Goal: Task Accomplishment & Management: Manage account settings

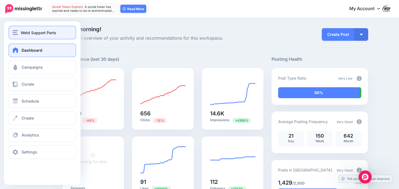
click at [36, 32] on span "Weld Support Parts" at bounding box center [39, 32] width 36 height 6
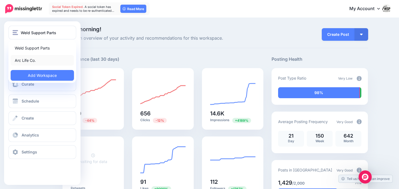
click at [32, 62] on link "Arc Life Co." at bounding box center [42, 60] width 63 height 11
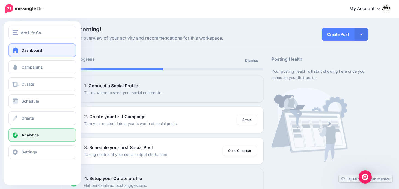
click at [28, 138] on link "Analytics" at bounding box center [42, 135] width 68 height 14
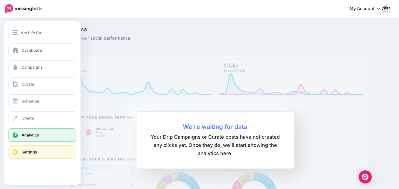
click at [26, 154] on span "Settings" at bounding box center [30, 151] width 16 height 5
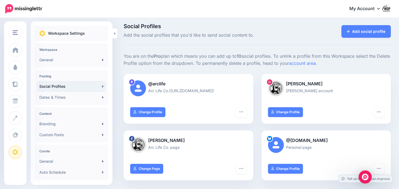
scroll to position [1, 0]
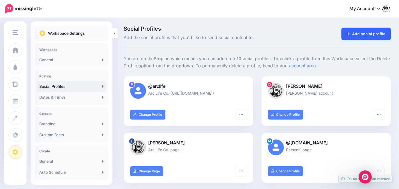
click at [382, 37] on link "Add social profile" at bounding box center [366, 34] width 49 height 13
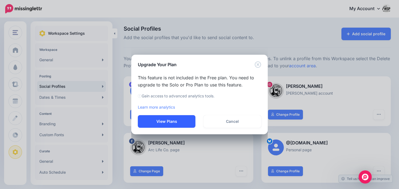
click at [176, 118] on button "View Plans" at bounding box center [167, 121] width 58 height 13
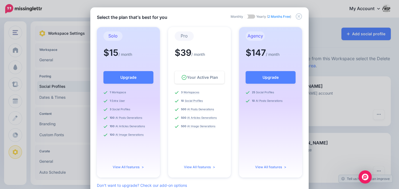
scroll to position [0, 0]
click at [247, 16] on span at bounding box center [249, 17] width 11 height 4
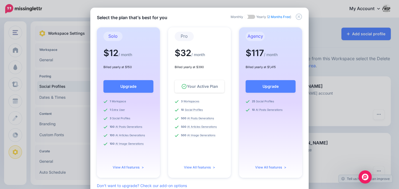
click at [251, 17] on span at bounding box center [249, 17] width 11 height 4
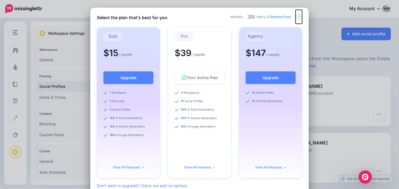
click at [300, 15] on icon "Close" at bounding box center [299, 16] width 7 height 7
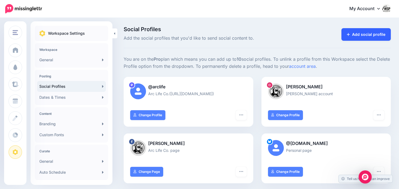
click at [368, 29] on link "Add social profile" at bounding box center [366, 34] width 49 height 13
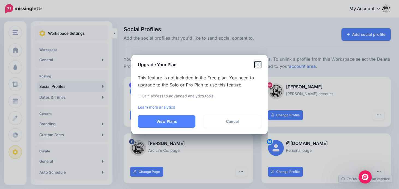
click at [258, 66] on icon "Close" at bounding box center [258, 64] width 7 height 7
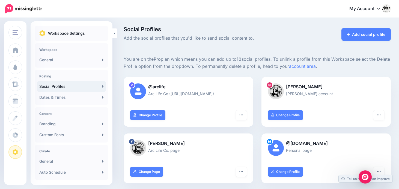
click at [79, 35] on p "Workspace Settings" at bounding box center [66, 33] width 37 height 7
click at [367, 9] on link "My Account" at bounding box center [367, 8] width 47 height 13
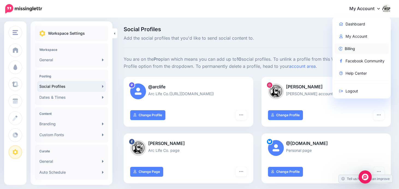
click at [350, 50] on link "Billing" at bounding box center [362, 48] width 54 height 11
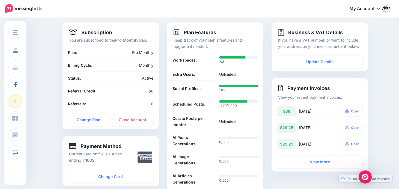
scroll to position [32, 0]
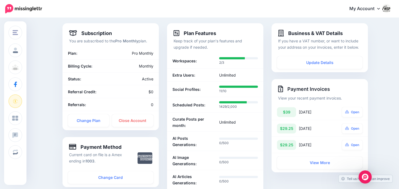
click at [364, 10] on link "My Account" at bounding box center [367, 8] width 47 height 13
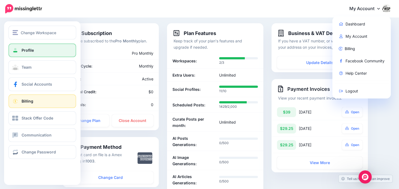
click at [22, 54] on link "Profile" at bounding box center [42, 50] width 68 height 14
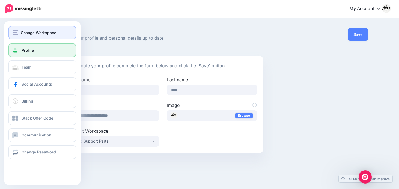
click at [37, 32] on span "Change Workspace" at bounding box center [39, 32] width 36 height 6
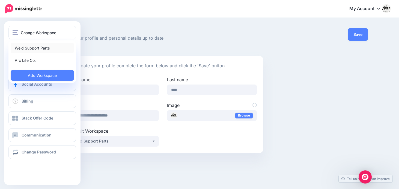
click at [35, 49] on link "Weld Support Parts" at bounding box center [42, 48] width 63 height 11
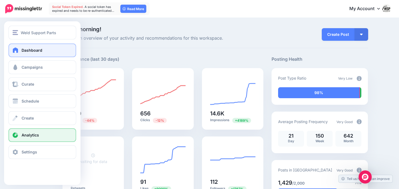
click at [25, 138] on link "Analytics" at bounding box center [42, 135] width 68 height 14
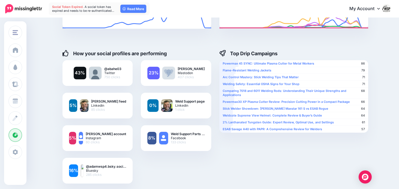
scroll to position [79, 0]
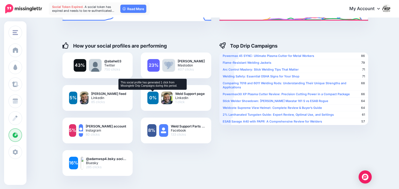
click at [155, 98] on link "0%" at bounding box center [152, 97] width 11 height 13
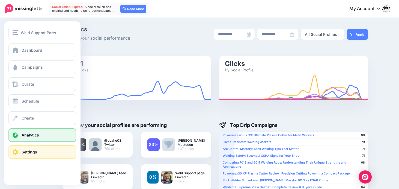
click at [18, 148] on link "Settings" at bounding box center [42, 152] width 68 height 14
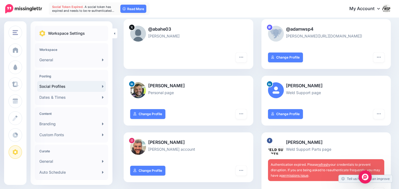
scroll to position [58, 0]
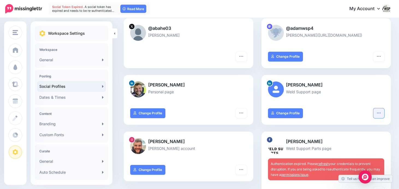
click at [380, 114] on icon "button" at bounding box center [379, 113] width 4 height 4
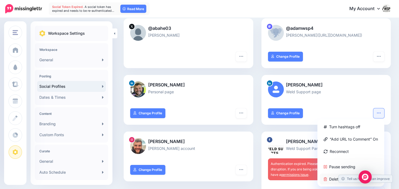
click at [329, 179] on link "Delete Profile" at bounding box center [351, 178] width 63 height 11
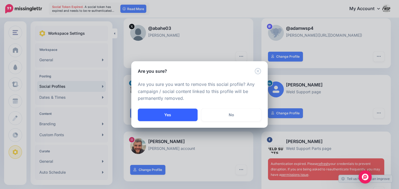
click at [184, 115] on button "Yes" at bounding box center [168, 114] width 60 height 13
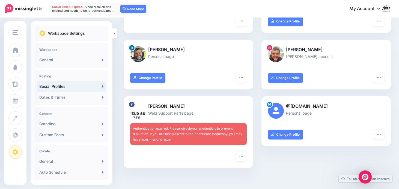
scroll to position [95, 0]
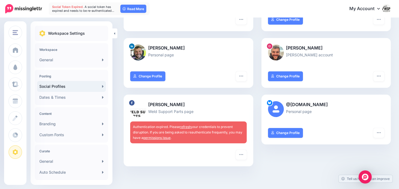
click at [188, 126] on link "refresh" at bounding box center [185, 127] width 11 height 4
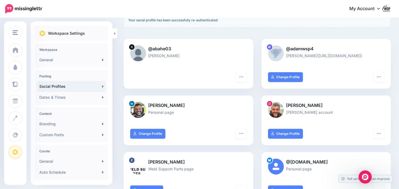
scroll to position [64, 0]
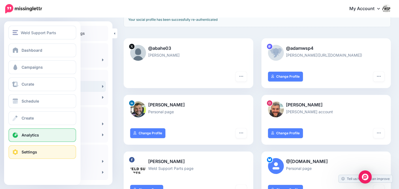
click at [20, 135] on link "Analytics" at bounding box center [42, 135] width 68 height 14
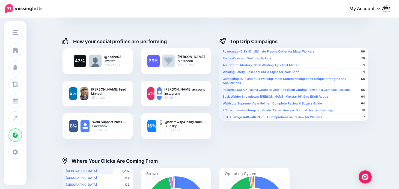
scroll to position [85, 0]
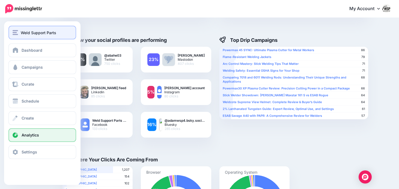
click at [28, 37] on button "Weld Support Parts" at bounding box center [42, 33] width 68 height 14
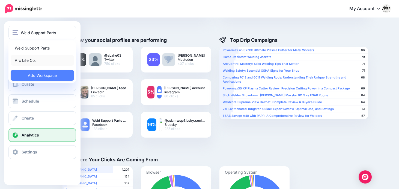
click at [26, 61] on link "Arc Life Co." at bounding box center [42, 60] width 63 height 11
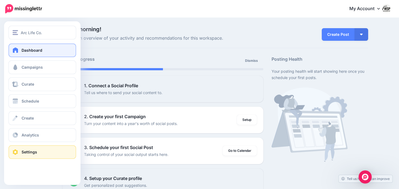
click at [28, 153] on span "Settings" at bounding box center [30, 151] width 16 height 5
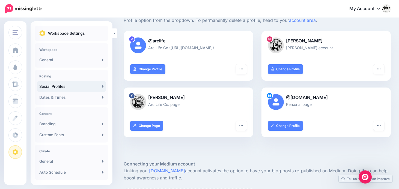
scroll to position [44, 0]
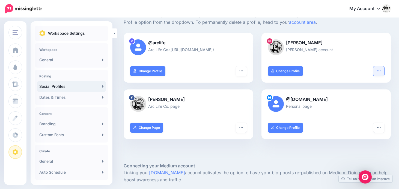
click at [381, 70] on icon "button" at bounding box center [379, 71] width 4 height 4
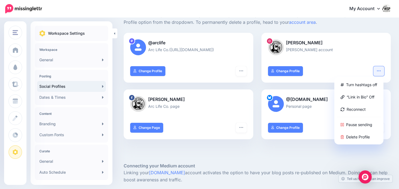
click at [337, 63] on div "Adam Bahe Adam Bahe account" at bounding box center [327, 49] width 130 height 33
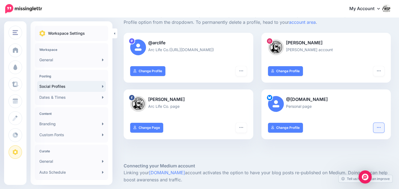
click at [380, 131] on button "button" at bounding box center [379, 128] width 11 height 10
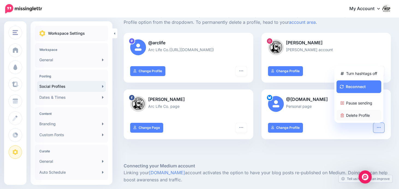
click at [361, 114] on link "Delete Profile" at bounding box center [359, 115] width 45 height 11
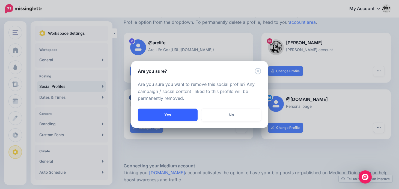
click at [179, 117] on button "Yes" at bounding box center [168, 114] width 60 height 13
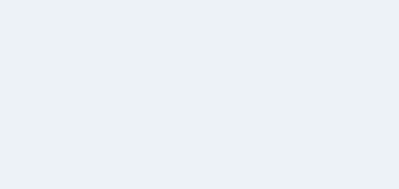
scroll to position [44, 0]
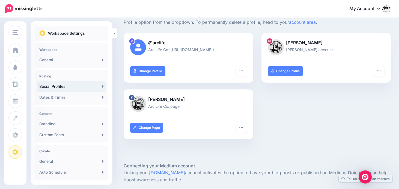
click at [369, 10] on link "My Account" at bounding box center [367, 8] width 47 height 13
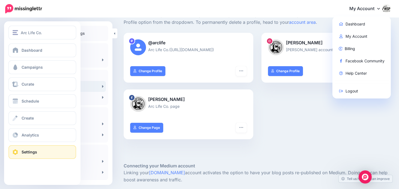
click at [32, 152] on span "Settings" at bounding box center [30, 151] width 16 height 5
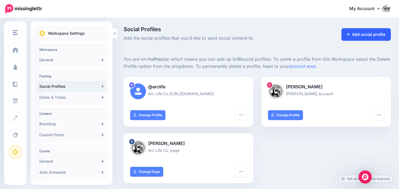
click at [360, 37] on link "Add social profile" at bounding box center [366, 34] width 49 height 13
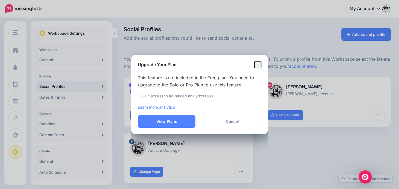
click at [259, 63] on icon "Close" at bounding box center [258, 64] width 7 height 7
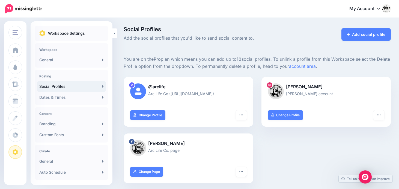
click at [354, 14] on link "My Account" at bounding box center [367, 8] width 47 height 13
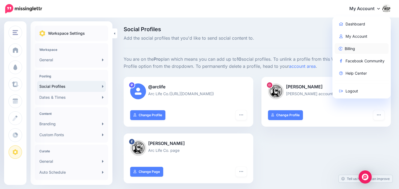
click at [349, 49] on link "Billing" at bounding box center [362, 48] width 54 height 11
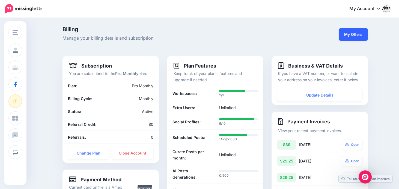
click at [360, 33] on link "My Offers" at bounding box center [353, 34] width 29 height 13
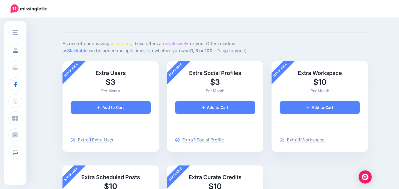
scroll to position [24, 0]
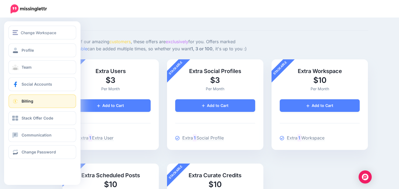
click at [29, 103] on link "Billing" at bounding box center [42, 101] width 68 height 14
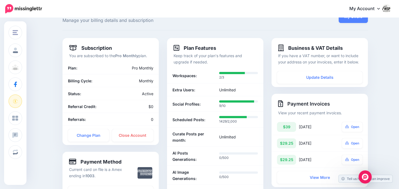
scroll to position [18, 0]
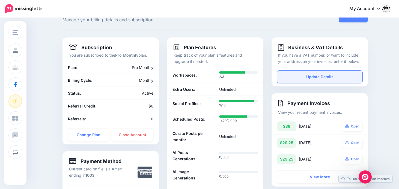
click at [318, 77] on link "Update Details" at bounding box center [319, 76] width 85 height 13
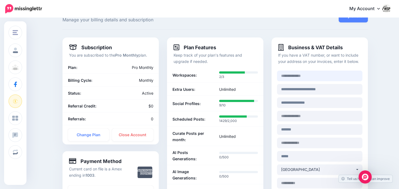
click at [311, 74] on input at bounding box center [319, 75] width 85 height 11
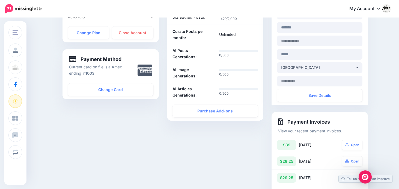
scroll to position [122, 0]
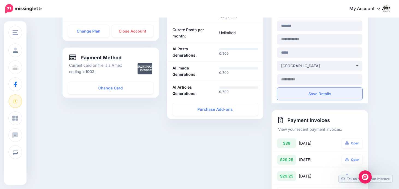
type input "**********"
click at [318, 92] on button "Save Details" at bounding box center [319, 93] width 85 height 13
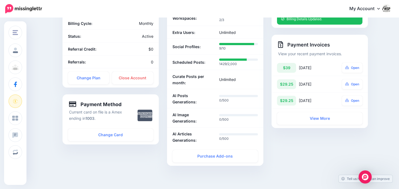
scroll to position [77, 0]
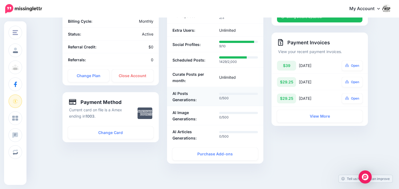
drag, startPoint x: 248, startPoint y: 138, endPoint x: 172, endPoint y: 91, distance: 89.7
click at [172, 91] on ul "Workspaces: 2/3 Extra Users:" at bounding box center [215, 85] width 96 height 155
copy ul "AI Posts Generations: 0/500 AI Image Generations: 0/500 AI Articles Generations…"
click at [236, 99] on p "0/500" at bounding box center [238, 97] width 39 height 5
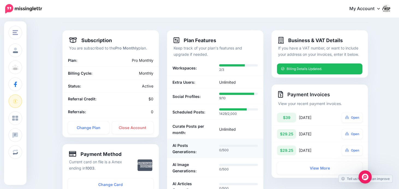
scroll to position [24, 0]
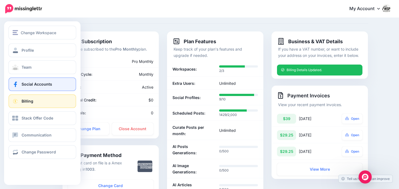
click at [29, 84] on span "Social Accounts" at bounding box center [37, 84] width 31 height 5
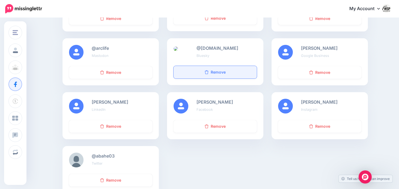
scroll to position [130, 0]
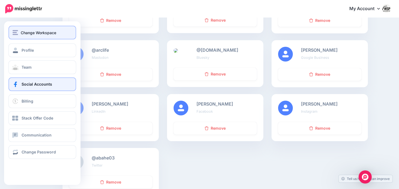
click at [27, 35] on span "Change Workspace" at bounding box center [39, 32] width 36 height 6
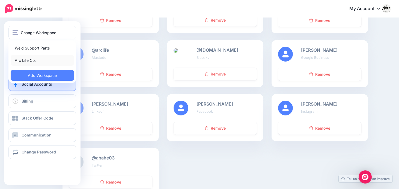
click at [29, 64] on link "Arc Life Co." at bounding box center [42, 60] width 63 height 11
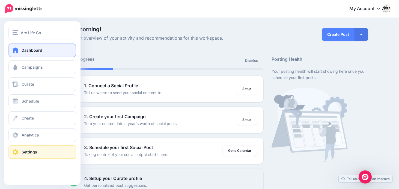
click at [20, 150] on link "Settings" at bounding box center [42, 152] width 68 height 14
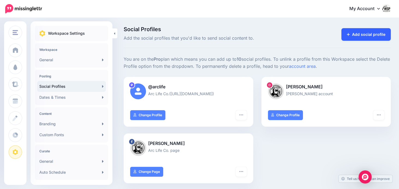
click at [353, 37] on link "Add social profile" at bounding box center [366, 34] width 49 height 13
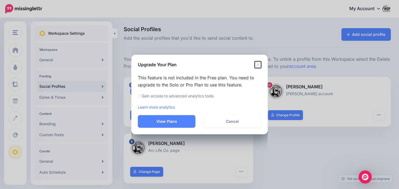
click at [259, 65] on icon "Close" at bounding box center [258, 64] width 6 height 6
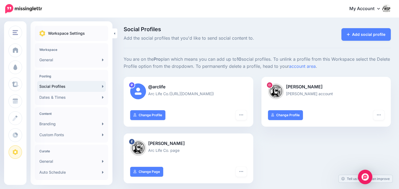
click at [365, 180] on div "Open Intercom Messenger" at bounding box center [365, 177] width 14 height 14
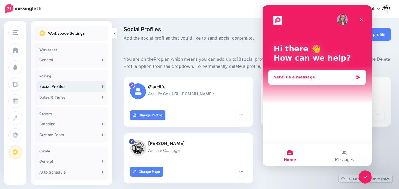
click at [298, 77] on div "Send us a message" at bounding box center [314, 77] width 80 height 6
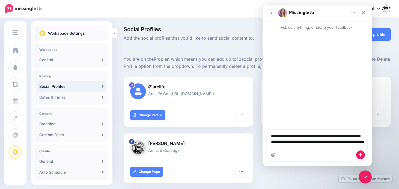
type textarea "**********"
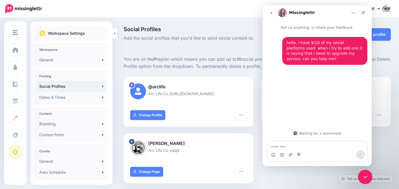
click at [364, 177] on icon "Close Intercom Messenger" at bounding box center [364, 176] width 7 height 7
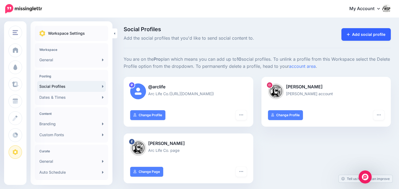
click at [362, 34] on link "Add social profile" at bounding box center [366, 34] width 49 height 13
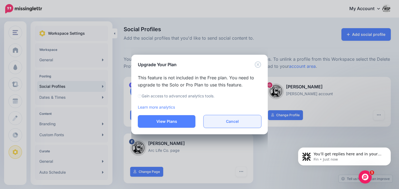
click at [227, 121] on button "Cancel" at bounding box center [233, 121] width 58 height 13
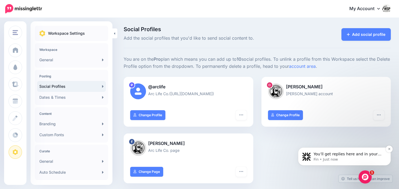
click at [336, 152] on p "You’ll get replies here and in your email: ✉️ adam@weldsupportparts.com The tea…" at bounding box center [349, 153] width 70 height 5
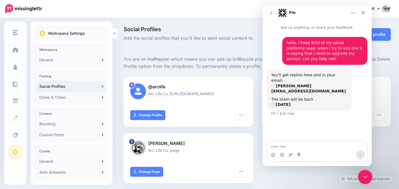
click at [363, 175] on icon "Close Intercom Messenger" at bounding box center [365, 176] width 4 height 2
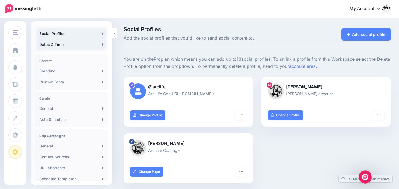
scroll to position [57, 0]
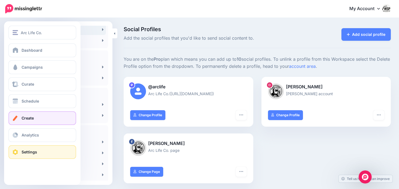
click at [32, 120] on span "Create" at bounding box center [28, 118] width 12 height 5
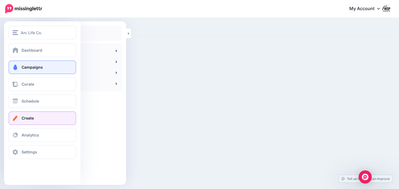
click at [35, 70] on link "Campaigns" at bounding box center [42, 67] width 68 height 14
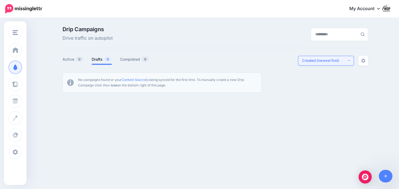
click at [347, 60] on button "Created (newest first)" at bounding box center [326, 61] width 56 height 10
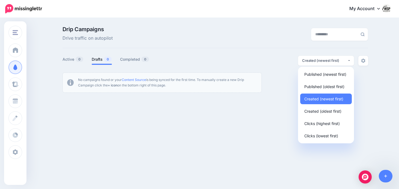
click at [271, 94] on div "Drip Campaigns Drive traffic on autopilot Active 0 0 0" at bounding box center [199, 61] width 399 height 87
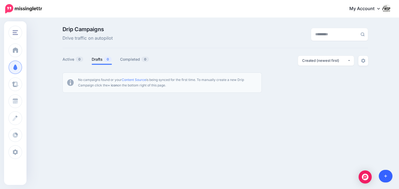
click at [385, 174] on icon at bounding box center [386, 176] width 3 height 4
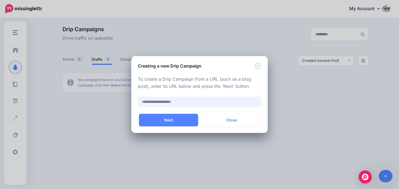
paste input "**********"
click at [187, 119] on button "Next" at bounding box center [168, 120] width 59 height 13
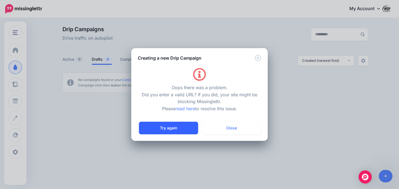
click at [183, 131] on button "Try again" at bounding box center [168, 128] width 59 height 13
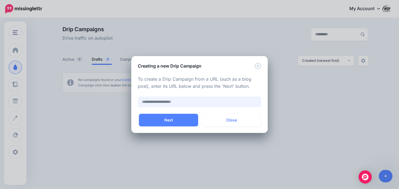
click at [177, 102] on input "text" at bounding box center [199, 101] width 123 height 11
paste input "**********"
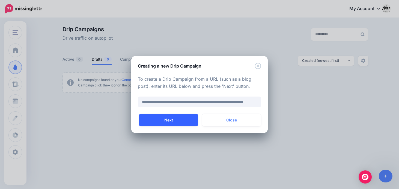
click at [178, 119] on button "Next" at bounding box center [168, 120] width 59 height 13
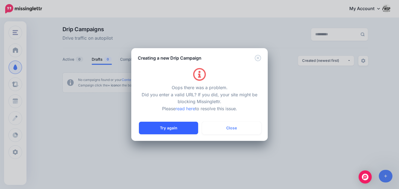
click at [184, 128] on button "Try again" at bounding box center [168, 128] width 59 height 13
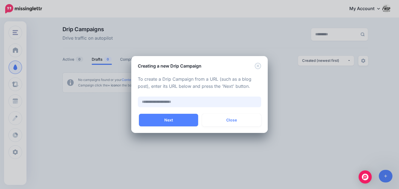
click at [175, 104] on input "text" at bounding box center [199, 101] width 123 height 11
paste input "**********"
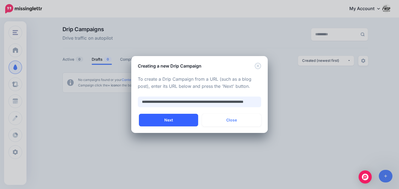
type input "**********"
click at [184, 118] on button "Next" at bounding box center [168, 120] width 59 height 13
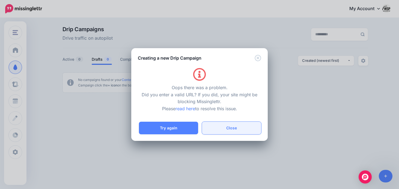
click at [220, 126] on button "Close" at bounding box center [231, 128] width 59 height 13
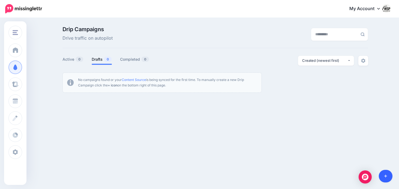
click at [388, 174] on link at bounding box center [386, 176] width 14 height 13
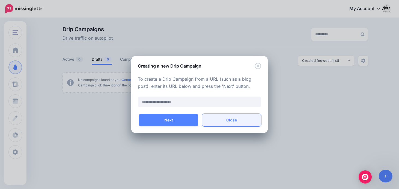
click at [217, 115] on button "Close" at bounding box center [231, 120] width 59 height 13
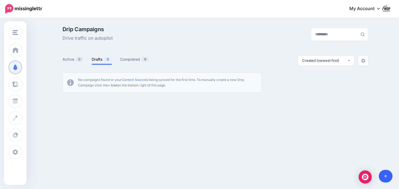
click at [385, 178] on link at bounding box center [386, 176] width 14 height 13
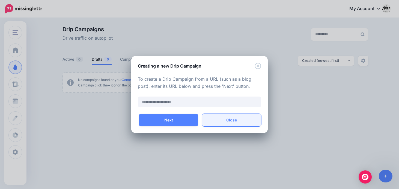
click at [223, 116] on button "Close" at bounding box center [231, 120] width 59 height 13
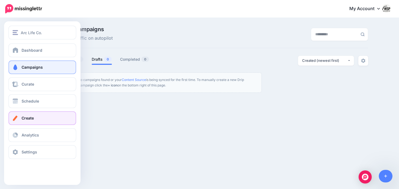
click at [26, 121] on link "Create" at bounding box center [42, 118] width 68 height 14
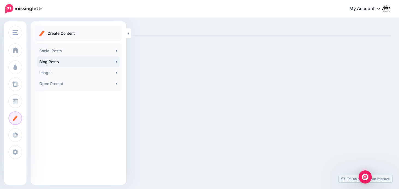
click at [112, 61] on link "Blog Posts" at bounding box center [78, 61] width 82 height 11
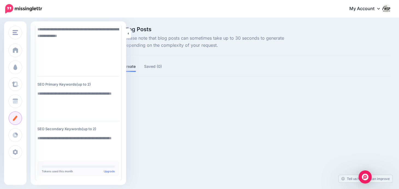
scroll to position [93, 0]
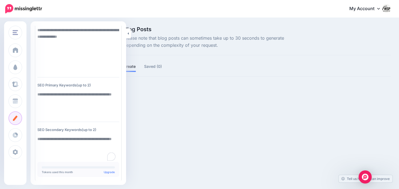
drag, startPoint x: 72, startPoint y: 148, endPoint x: 37, endPoint y: 61, distance: 94.2
click at [37, 61] on div "** EN Generate Title Sections" at bounding box center [78, 65] width 87 height 234
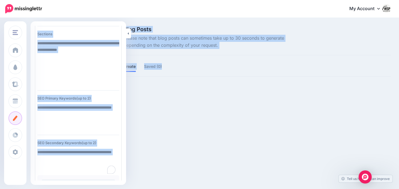
scroll to position [99, 0]
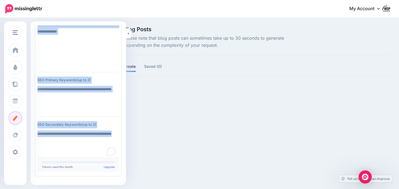
drag, startPoint x: 37, startPoint y: 61, endPoint x: 67, endPoint y: 159, distance: 102.8
click at [67, 159] on div "** EN Generate Title Sections" at bounding box center [78, 59] width 87 height 234
copy div "Title Sections SEO Primary Keywords(up to 2) SEO Secondary Keywords(up to 2)"
click at [72, 75] on div "** EN Generate Title Sections" at bounding box center [78, 59] width 87 height 234
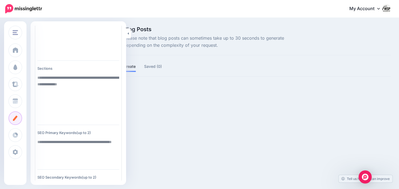
scroll to position [0, 0]
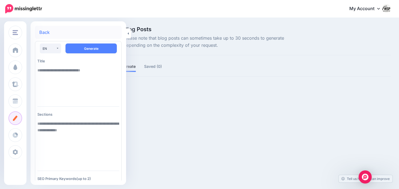
click at [61, 70] on textarea at bounding box center [78, 83] width 82 height 37
click at [61, 70] on textarea "To enrich screen reader interactions, please activate Accessibility in Grammarl…" at bounding box center [78, 83] width 82 height 37
paste textarea "**********"
click at [53, 135] on textarea "To enrich screen reader interactions, please activate Accessibility in Grammarl…" at bounding box center [78, 142] width 82 height 48
click at [55, 73] on textarea "**********" at bounding box center [78, 83] width 82 height 37
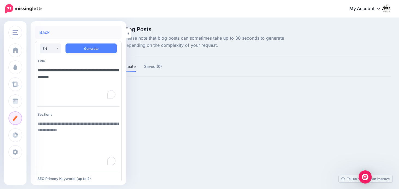
paste textarea "**********"
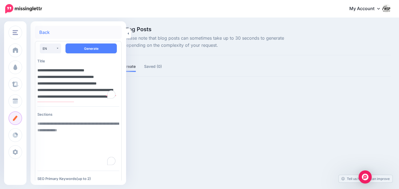
scroll to position [39, 0]
type textarea "**********"
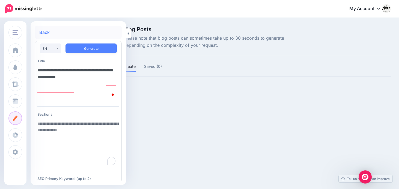
scroll to position [0, 0]
click at [48, 129] on textarea "To enrich screen reader interactions, please activate Accessibility in Grammarl…" at bounding box center [78, 142] width 82 height 48
paste textarea "**********"
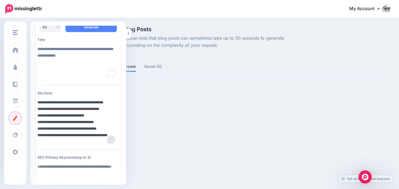
scroll to position [22, 0]
type textarea "**********"
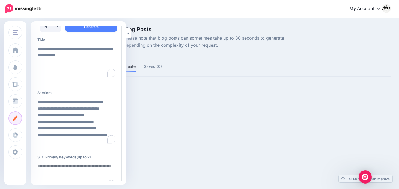
click at [69, 176] on textarea "To enrich screen reader interactions, please activate Accessibility in Grammarl…" at bounding box center [78, 175] width 82 height 28
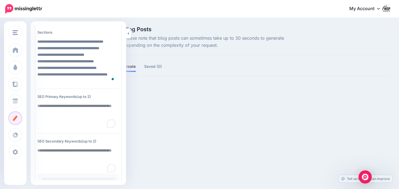
scroll to position [82, 0]
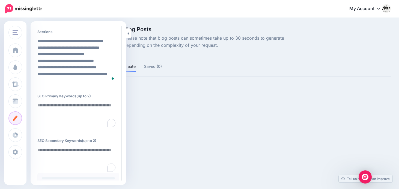
click at [57, 119] on textarea "To enrich screen reader interactions, please activate Accessibility in Grammarl…" at bounding box center [78, 114] width 82 height 28
paste textarea "**********"
type textarea "**********"
click at [48, 158] on textarea "To enrich screen reader interactions, please activate Accessibility in Grammarl…" at bounding box center [78, 158] width 82 height 28
click at [52, 154] on textarea "To enrich screen reader interactions, please activate Accessibility in Grammarl…" at bounding box center [78, 158] width 82 height 28
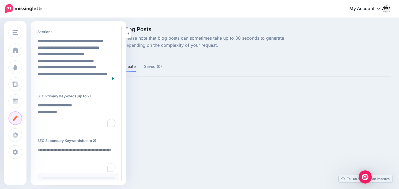
paste textarea "**********"
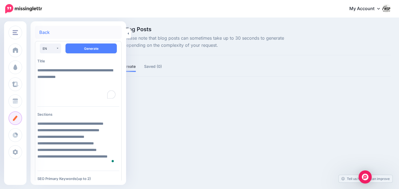
scroll to position [0, 0]
type textarea "**********"
click at [94, 49] on button "Generate" at bounding box center [91, 48] width 51 height 10
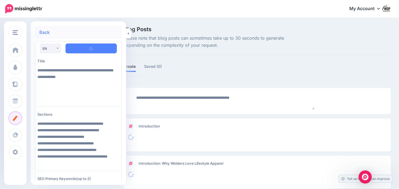
click at [175, 48] on span "Please note that blog posts can sometimes take up to 30 seconds to generate dep…" at bounding box center [212, 42] width 176 height 14
click at [49, 32] on link "Back" at bounding box center [44, 32] width 10 height 4
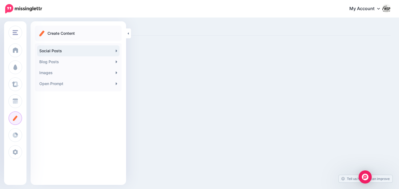
click at [104, 50] on link "Social Posts" at bounding box center [78, 50] width 82 height 11
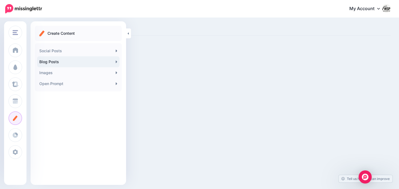
click at [64, 61] on link "Blog Posts" at bounding box center [78, 61] width 82 height 11
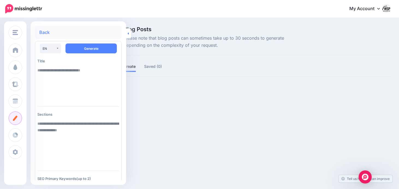
click at [128, 33] on icon at bounding box center [128, 34] width 1 height 4
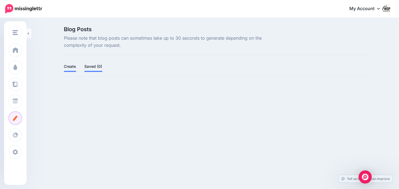
click at [100, 67] on link "Saved (0)" at bounding box center [93, 66] width 18 height 7
click at [73, 69] on link "Create" at bounding box center [70, 66] width 12 height 7
click at [29, 34] on icon at bounding box center [28, 34] width 1 height 4
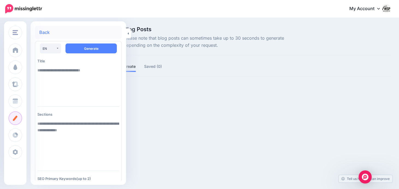
click at [76, 75] on textarea at bounding box center [78, 83] width 82 height 37
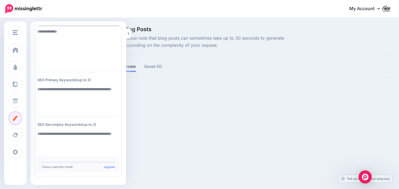
click at [49, 132] on textarea at bounding box center [78, 142] width 82 height 28
paste textarea "**********"
type textarea "**********"
click at [49, 95] on textarea "To enrich screen reader interactions, please activate Accessibility in Grammarl…" at bounding box center [78, 98] width 82 height 28
paste textarea "**********"
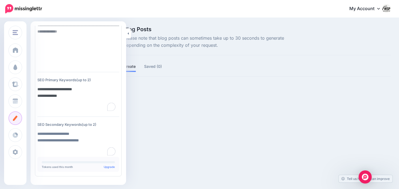
type textarea "**********"
click at [58, 55] on textarea at bounding box center [78, 43] width 82 height 48
click at [53, 48] on textarea "To enrich screen reader interactions, please activate Accessibility in Grammarl…" at bounding box center [78, 43] width 82 height 48
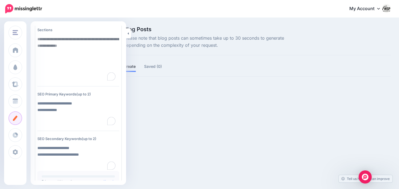
scroll to position [77, 0]
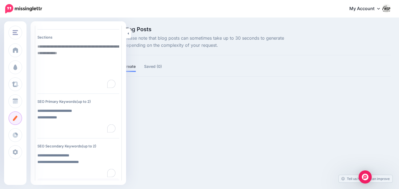
paste textarea "**********"
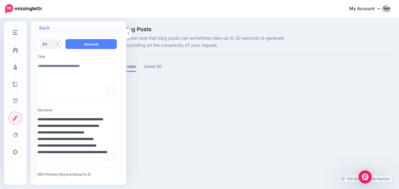
scroll to position [0, 0]
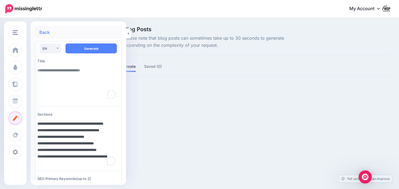
type textarea "**********"
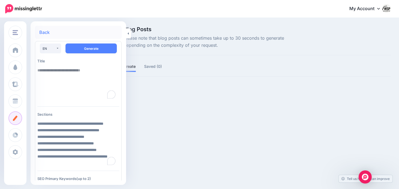
click at [65, 74] on textarea "To enrich screen reader interactions, please activate Accessibility in Grammarl…" at bounding box center [78, 83] width 82 height 37
paste textarea "**********"
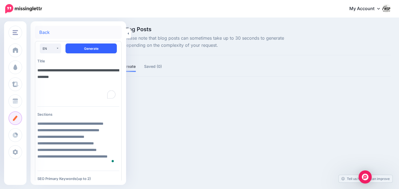
type textarea "**********"
click at [82, 46] on button "Generate" at bounding box center [91, 48] width 51 height 10
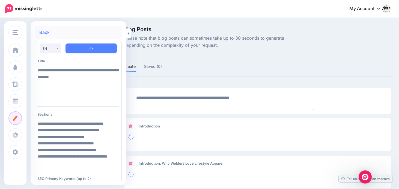
click at [129, 31] on link at bounding box center [128, 33] width 5 height 10
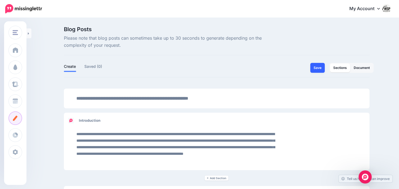
click at [321, 68] on button "Save" at bounding box center [318, 68] width 14 height 10
click at [362, 65] on link "Document" at bounding box center [362, 67] width 23 height 9
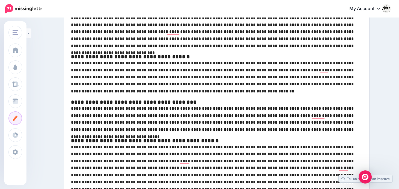
scroll to position [235, 0]
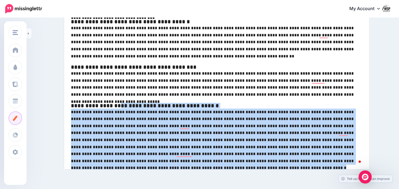
drag, startPoint x: 338, startPoint y: 163, endPoint x: 118, endPoint y: 106, distance: 226.7
click at [118, 106] on div "**********" at bounding box center [216, 17] width 305 height 303
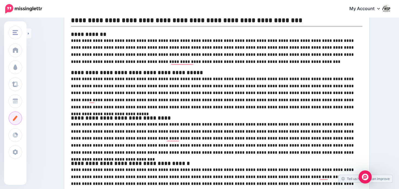
scroll to position [91, 0]
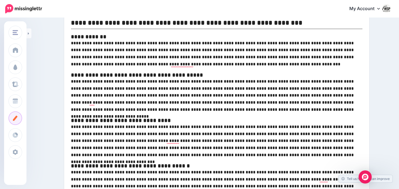
click at [131, 71] on div "**********" at bounding box center [216, 161] width 305 height 303
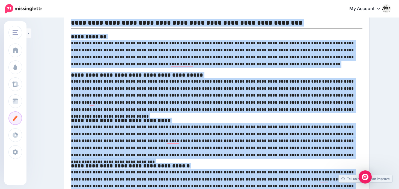
copy div "**********"
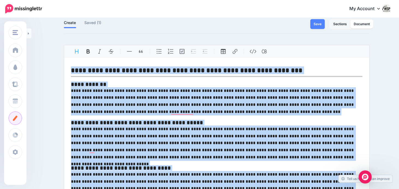
scroll to position [0, 0]
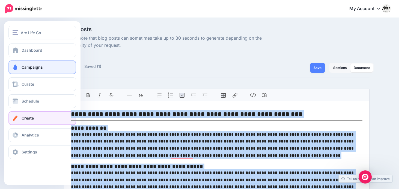
click at [28, 67] on span "Campaigns" at bounding box center [32, 67] width 21 height 5
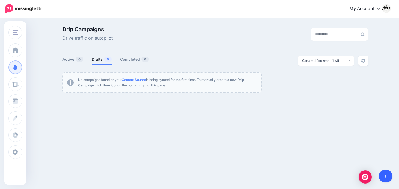
click at [389, 178] on link at bounding box center [386, 176] width 14 height 13
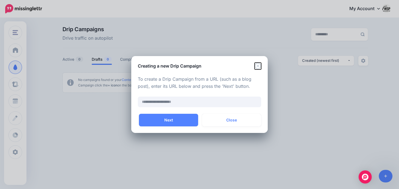
click at [257, 66] on icon "Close" at bounding box center [258, 66] width 6 height 6
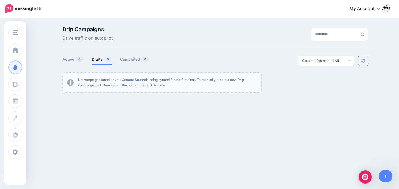
click at [359, 63] on link at bounding box center [364, 61] width 10 height 10
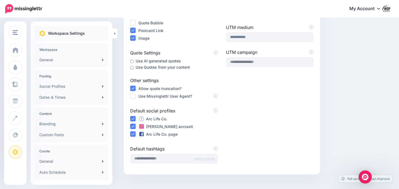
scroll to position [110, 0]
click at [133, 97] on ins at bounding box center [132, 95] width 5 height 5
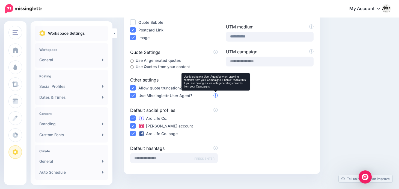
click at [216, 96] on icon at bounding box center [216, 95] width 4 height 4
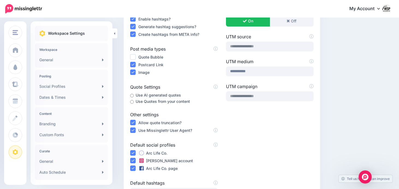
scroll to position [73, 0]
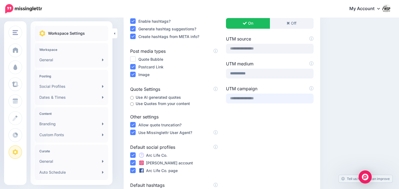
click at [240, 98] on input "text" at bounding box center [270, 98] width 88 height 10
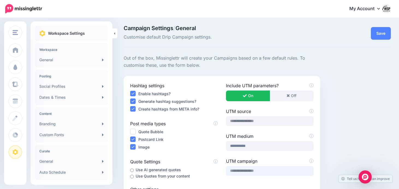
scroll to position [0, 0]
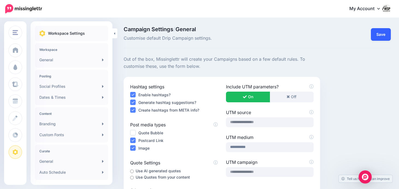
click at [372, 34] on button "Save" at bounding box center [381, 34] width 20 height 13
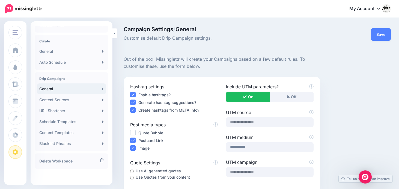
scroll to position [111, 0]
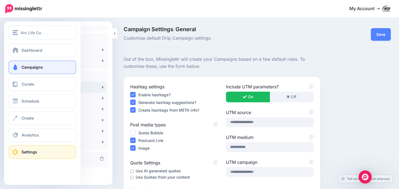
click at [30, 67] on span "Campaigns" at bounding box center [32, 67] width 21 height 5
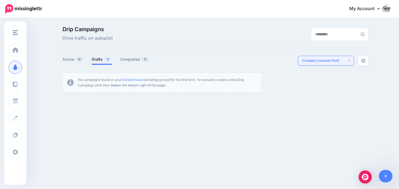
click at [350, 60] on button "Created (newest first)" at bounding box center [326, 61] width 56 height 10
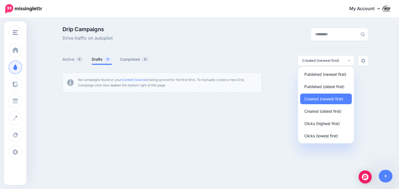
click at [367, 71] on div at bounding box center [216, 69] width 306 height 7
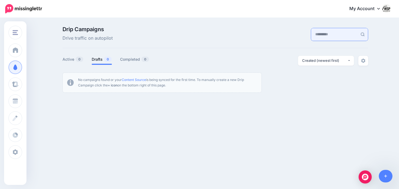
click at [343, 35] on input "text" at bounding box center [334, 34] width 46 height 13
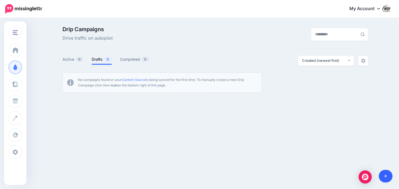
click at [386, 178] on link at bounding box center [386, 176] width 14 height 13
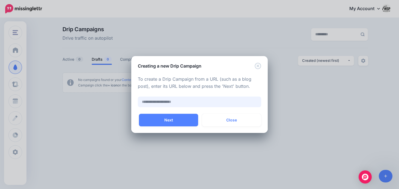
paste input "**********"
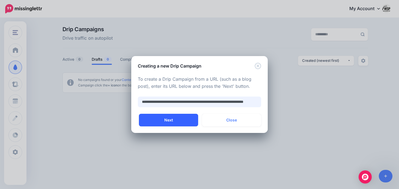
scroll to position [0, 30]
type input "**********"
click at [163, 119] on button "Next" at bounding box center [168, 120] width 59 height 13
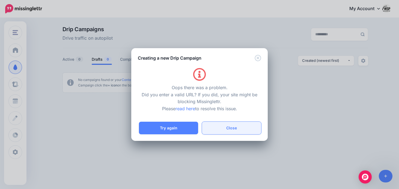
click at [218, 129] on button "Close" at bounding box center [231, 128] width 59 height 13
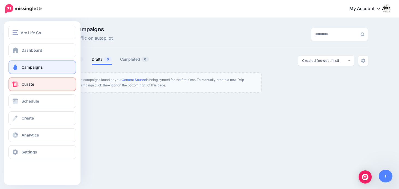
click at [16, 86] on span at bounding box center [15, 83] width 7 height 5
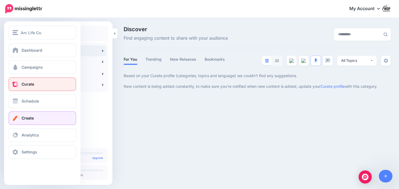
click at [27, 120] on span "Create" at bounding box center [28, 118] width 12 height 5
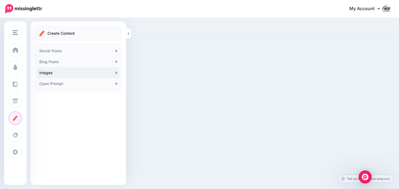
click at [63, 74] on link "Images" at bounding box center [78, 72] width 82 height 11
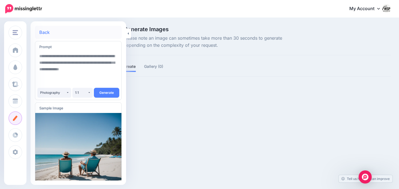
click at [45, 34] on link "Back" at bounding box center [44, 32] width 10 height 4
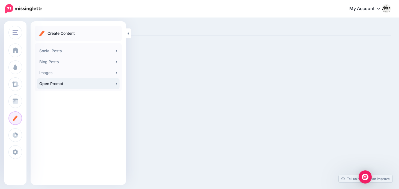
click at [56, 83] on link "Open Prompt" at bounding box center [78, 83] width 82 height 11
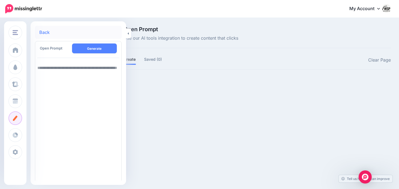
click at [58, 49] on span "Open Prompt" at bounding box center [51, 48] width 23 height 4
click at [43, 32] on link "Back" at bounding box center [44, 32] width 10 height 4
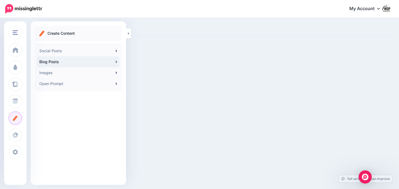
click at [49, 63] on link "Blog Posts" at bounding box center [78, 61] width 82 height 11
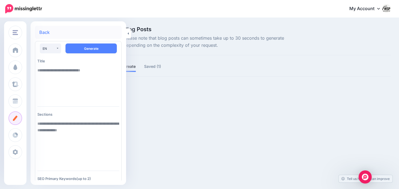
click at [43, 32] on link "Back" at bounding box center [44, 32] width 10 height 4
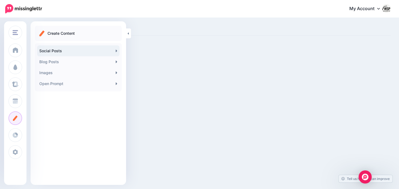
click at [56, 52] on link "Social Posts" at bounding box center [78, 50] width 82 height 11
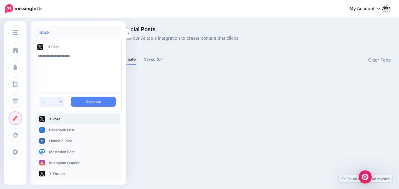
click at [60, 100] on button "1" at bounding box center [52, 102] width 25 height 10
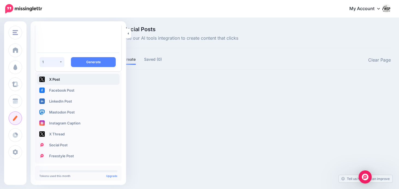
scroll to position [45, 0]
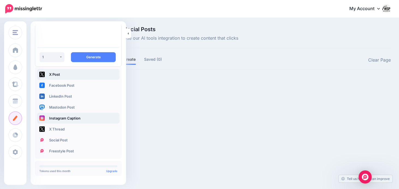
click at [64, 120] on link "Instagram Caption" at bounding box center [78, 118] width 82 height 11
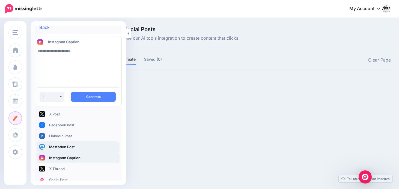
scroll to position [0, 0]
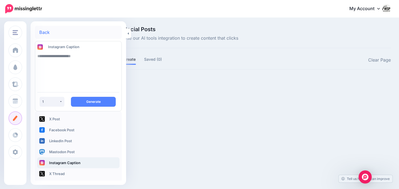
click at [76, 63] on textarea at bounding box center [78, 69] width 82 height 37
click at [150, 128] on div "Arc Life Co. Weld Support Parts Arc Life Co. Add Workspace Dashboard Campaigns …" at bounding box center [199, 94] width 399 height 189
click at [128, 35] on icon at bounding box center [128, 34] width 1 height 4
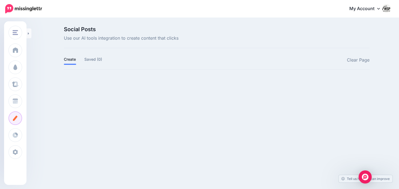
click at [360, 12] on link "My Account" at bounding box center [367, 8] width 47 height 13
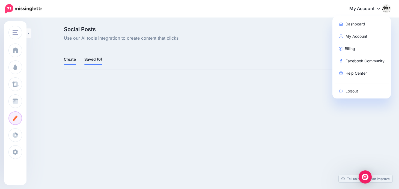
click at [95, 58] on link "Saved (0)" at bounding box center [93, 59] width 18 height 7
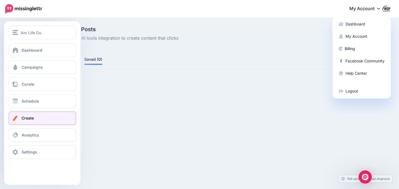
click at [18, 115] on span at bounding box center [15, 117] width 7 height 5
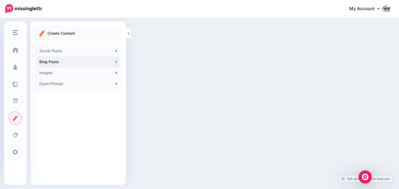
click at [75, 64] on link "Blog Posts" at bounding box center [78, 61] width 82 height 11
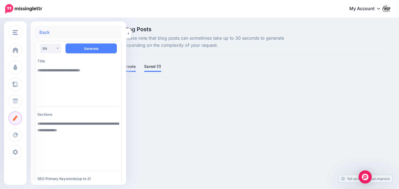
click at [156, 65] on link "Saved (1)" at bounding box center [152, 66] width 17 height 7
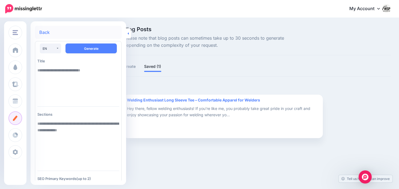
click at [127, 33] on link at bounding box center [128, 33] width 5 height 10
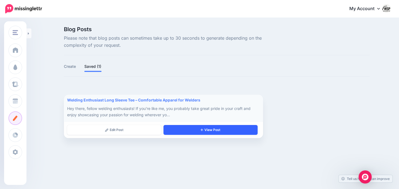
click at [177, 127] on link "View Post" at bounding box center [211, 130] width 94 height 10
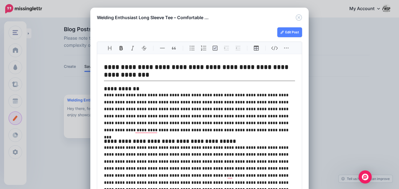
click at [300, 13] on div "Welding Enthusiast Long Sleeve Tee – Comfortable …" at bounding box center [199, 14] width 218 height 13
click at [301, 15] on icon "Close" at bounding box center [299, 17] width 7 height 7
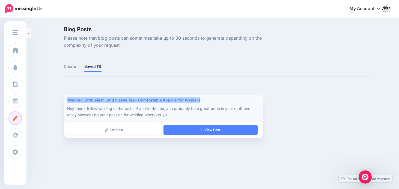
drag, startPoint x: 209, startPoint y: 99, endPoint x: 181, endPoint y: 96, distance: 27.8
click at [181, 96] on li "Welding Enthusiast Long Sleeve Tee – Comfortable Apparel for Welders Hey there,…" at bounding box center [163, 115] width 199 height 43
copy div "Welding Enthusiast Long Sleeve Tee – Comfortable Apparel for Welders"
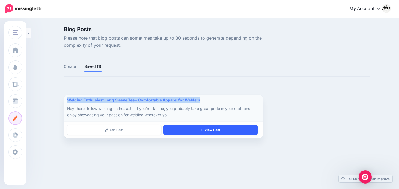
click at [186, 132] on link "View Post" at bounding box center [211, 130] width 94 height 10
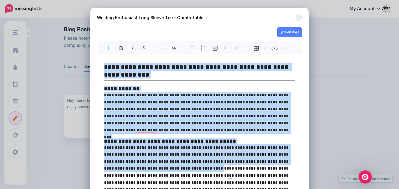
drag, startPoint x: 104, startPoint y: 67, endPoint x: 147, endPoint y: 186, distance: 126.0
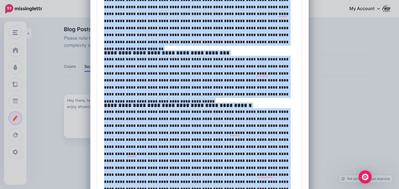
scroll to position [328, 0]
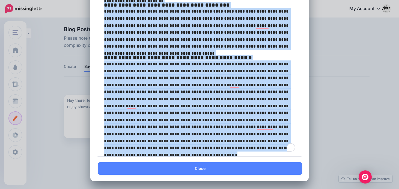
drag, startPoint x: 147, startPoint y: 186, endPoint x: 152, endPoint y: 208, distance: 22.3
click at [152, 188] on html "My Account Dashboard My Account Billing Logout" at bounding box center [199, 94] width 399 height 189
copy div "**********"
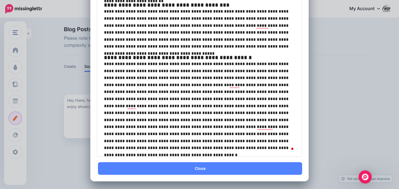
click at [55, 120] on div "**********" at bounding box center [199, 94] width 399 height 189
click at [17, 104] on div "**********" at bounding box center [199, 94] width 399 height 189
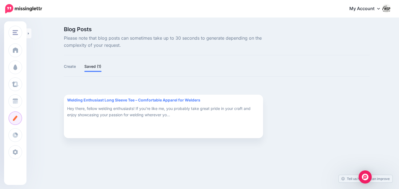
scroll to position [0, 0]
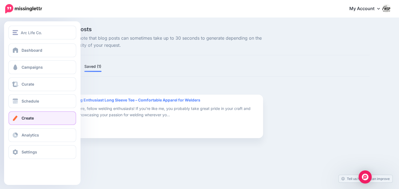
click at [19, 116] on link "Create" at bounding box center [42, 118] width 68 height 14
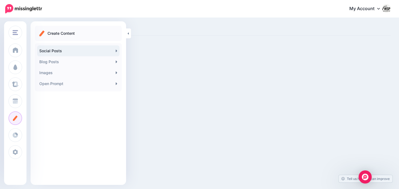
click at [77, 54] on link "Social Posts" at bounding box center [78, 50] width 82 height 11
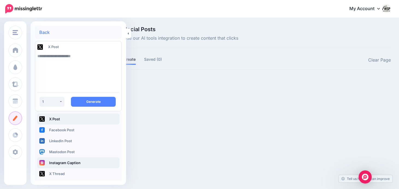
click at [54, 165] on link "Instagram Caption" at bounding box center [78, 162] width 82 height 11
click at [61, 64] on textarea at bounding box center [78, 69] width 82 height 37
click at [60, 59] on textarea "To enrich screen reader interactions, please activate Accessibility in Grammarl…" at bounding box center [78, 69] width 82 height 37
paste textarea "**********"
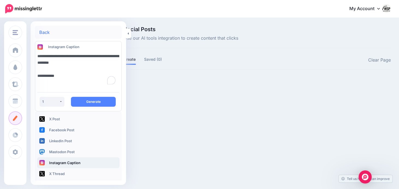
scroll to position [803, 0]
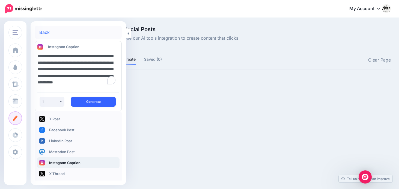
type textarea "**********"
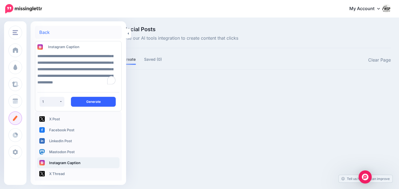
click at [90, 99] on button "Generate" at bounding box center [93, 102] width 45 height 10
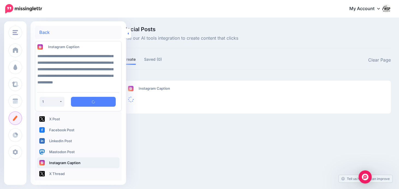
click at [127, 33] on link at bounding box center [128, 33] width 5 height 10
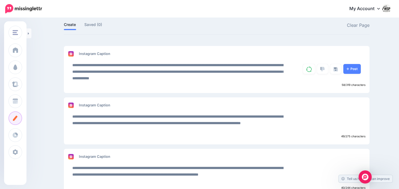
scroll to position [35, 0]
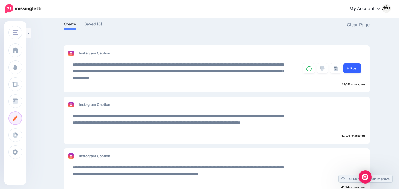
click at [350, 68] on link "Post" at bounding box center [352, 68] width 17 height 10
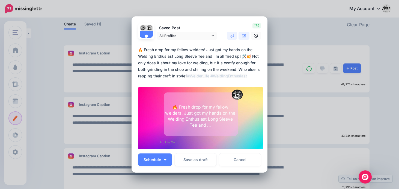
click at [245, 37] on icon at bounding box center [244, 36] width 4 height 4
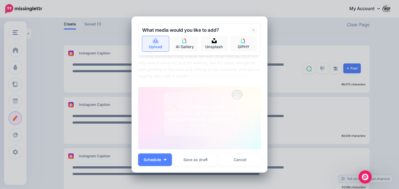
click at [156, 45] on link "Upload" at bounding box center [155, 43] width 27 height 15
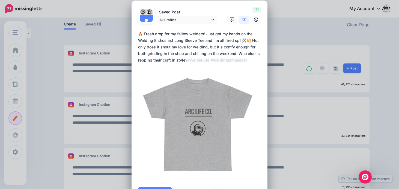
scroll to position [0, 0]
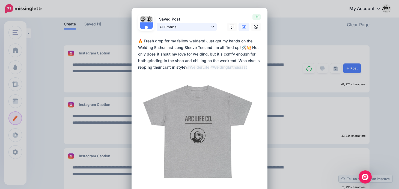
click at [213, 23] on link "All Profiles" at bounding box center [187, 27] width 60 height 8
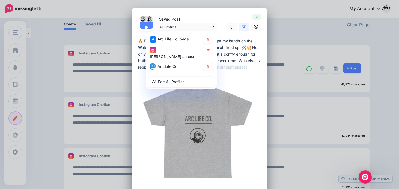
click at [207, 15] on div "Saved Post All Profiles Arc Life Co. page" at bounding box center [177, 22] width 87 height 17
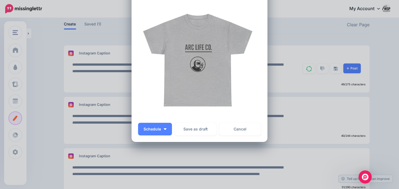
scroll to position [70, 0]
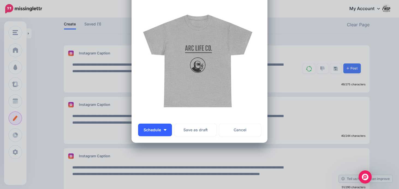
click at [165, 128] on button "Schedule" at bounding box center [155, 129] width 34 height 13
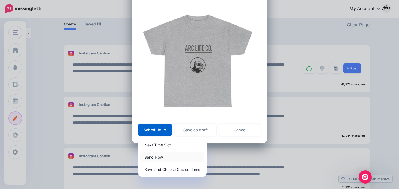
click at [157, 158] on link "Send Now" at bounding box center [172, 157] width 64 height 11
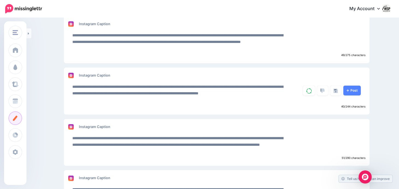
scroll to position [66, 0]
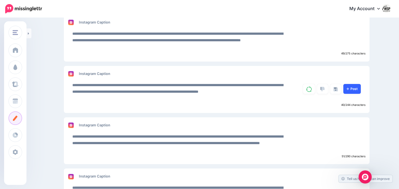
click at [353, 88] on link "Post" at bounding box center [352, 89] width 17 height 10
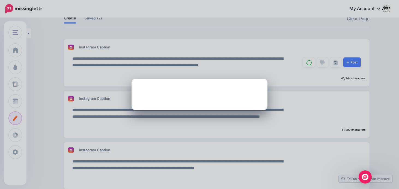
scroll to position [0, 0]
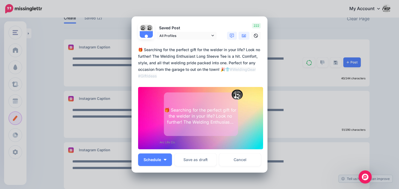
click at [243, 35] on icon at bounding box center [244, 35] width 4 height 3
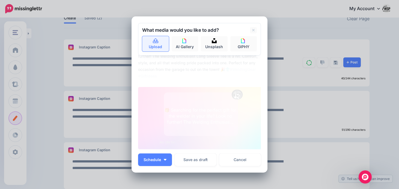
click at [159, 45] on link "Upload" at bounding box center [155, 43] width 27 height 15
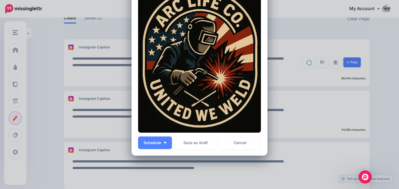
scroll to position [97, 0]
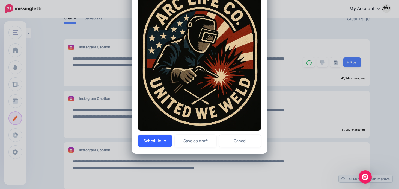
click at [168, 141] on button "Schedule" at bounding box center [155, 140] width 34 height 13
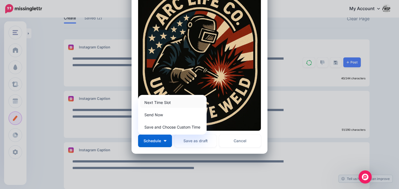
click at [161, 103] on link "Next Time Slot" at bounding box center [172, 102] width 64 height 11
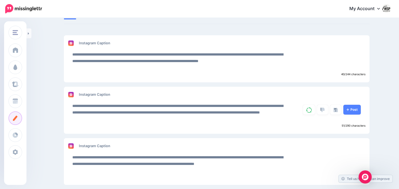
scroll to position [61, 0]
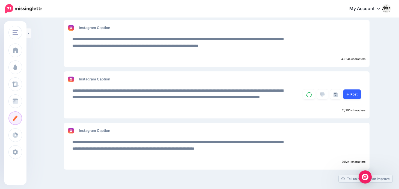
click at [356, 97] on link "Post" at bounding box center [352, 94] width 17 height 10
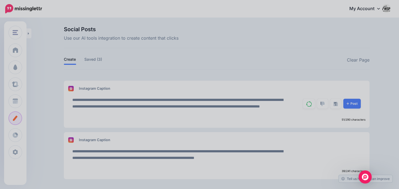
scroll to position [0, 0]
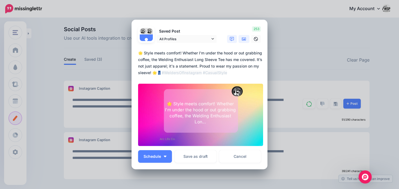
click at [244, 40] on icon at bounding box center [244, 39] width 4 height 4
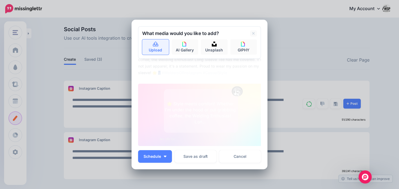
click at [154, 47] on link "Upload" at bounding box center [155, 46] width 27 height 15
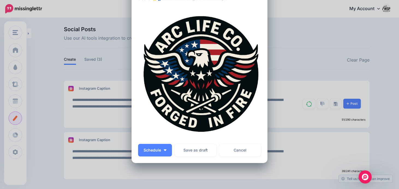
scroll to position [95, 0]
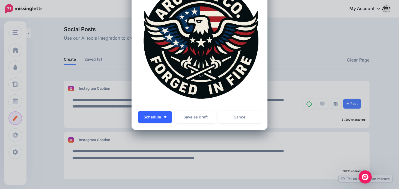
click at [146, 115] on span "Schedule" at bounding box center [152, 117] width 17 height 4
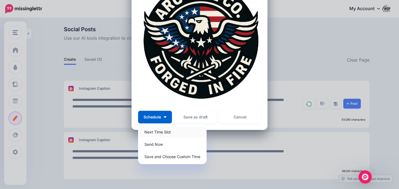
click at [152, 133] on link "Next Time Slot" at bounding box center [172, 131] width 64 height 11
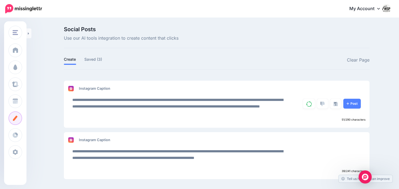
scroll to position [10, 0]
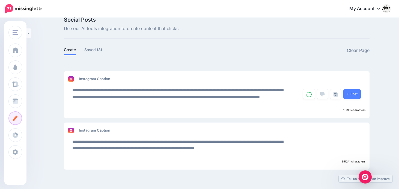
click at [313, 137] on div "**********" at bounding box center [217, 146] width 306 height 38
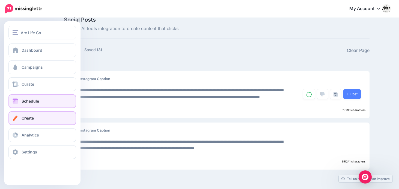
click at [19, 100] on link "Schedule" at bounding box center [42, 101] width 68 height 14
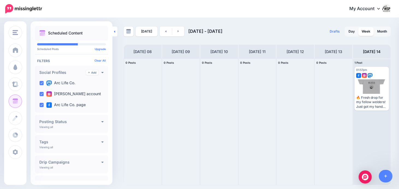
click at [113, 34] on link at bounding box center [115, 31] width 5 height 10
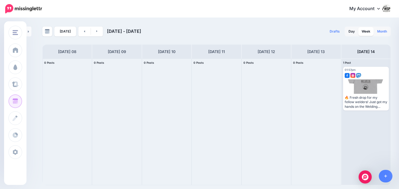
click at [383, 33] on link "Month" at bounding box center [382, 31] width 16 height 9
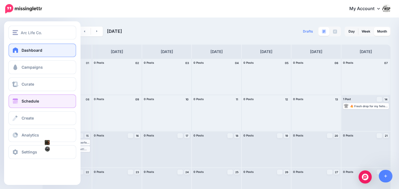
click at [21, 53] on link "Dashboard" at bounding box center [42, 50] width 68 height 14
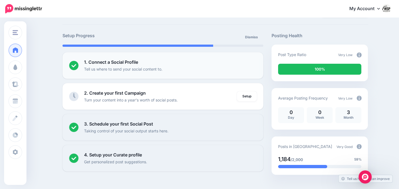
scroll to position [25, 0]
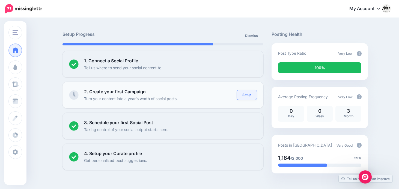
click at [251, 93] on link "Setup" at bounding box center [247, 95] width 20 height 10
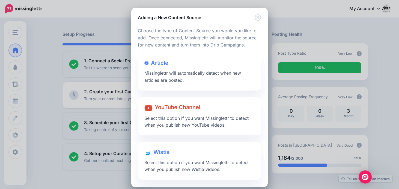
click at [202, 136] on div at bounding box center [199, 138] width 123 height 7
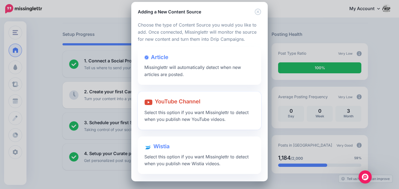
scroll to position [0, 0]
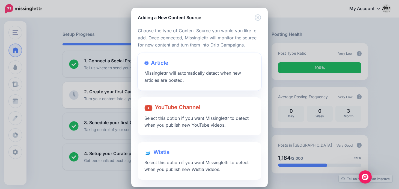
click at [224, 80] on div "Article Missinglettr will automatically detect when new articles are posted." at bounding box center [199, 71] width 123 height 37
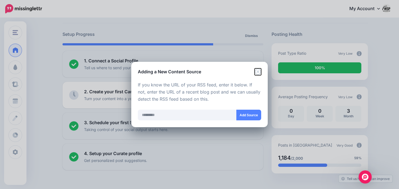
click at [259, 72] on icon "Close" at bounding box center [258, 71] width 7 height 7
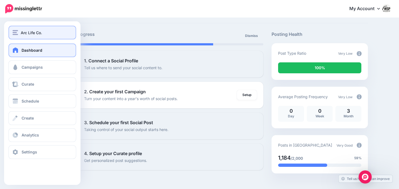
click at [26, 36] on button "Arc Life Co." at bounding box center [42, 33] width 68 height 14
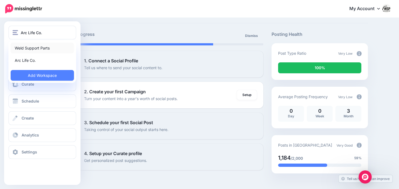
click at [32, 51] on link "Weld Support Parts" at bounding box center [42, 48] width 63 height 11
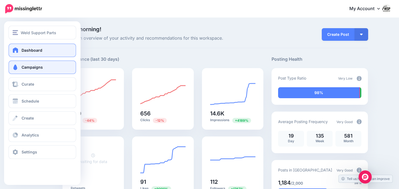
click at [34, 68] on span "Campaigns" at bounding box center [32, 67] width 21 height 5
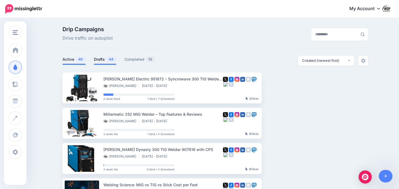
click at [99, 60] on link "Drafts 44" at bounding box center [105, 59] width 22 height 7
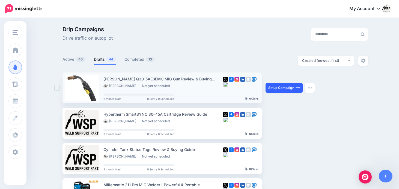
click at [289, 88] on link "Setup Campaign" at bounding box center [284, 88] width 37 height 10
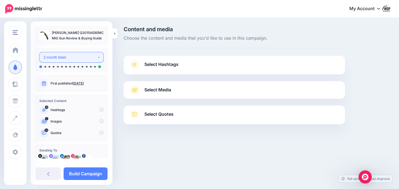
click at [91, 58] on div "2 month blast" at bounding box center [70, 57] width 54 height 6
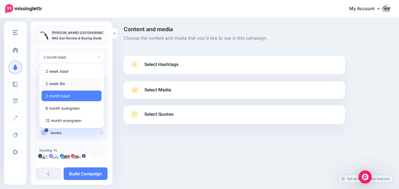
click at [70, 81] on link "2 week lite" at bounding box center [72, 83] width 60 height 11
select select "******"
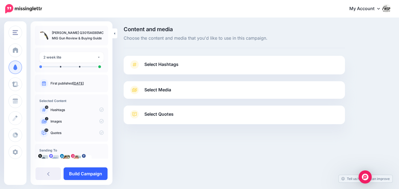
click at [91, 168] on link "Build Campaign" at bounding box center [86, 173] width 44 height 13
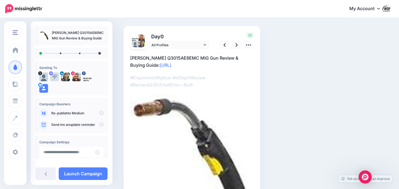
scroll to position [28, 0]
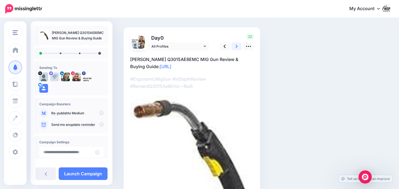
click at [238, 46] on link at bounding box center [237, 46] width 10 height 8
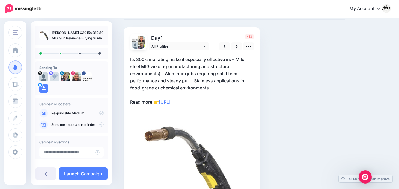
click at [191, 80] on p "Its 300-amp rating make it especially effective in: – Mild steel MIG welding (m…" at bounding box center [191, 81] width 123 height 50
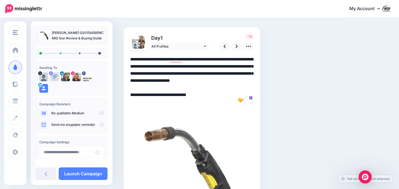
drag, startPoint x: 193, startPoint y: 82, endPoint x: 165, endPoint y: 73, distance: 29.3
click at [165, 73] on textarea "**********" at bounding box center [191, 81] width 123 height 50
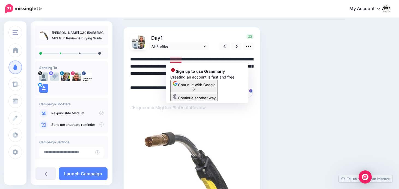
type textarea "**********"
click at [204, 55] on div at bounding box center [191, 139] width 123 height 179
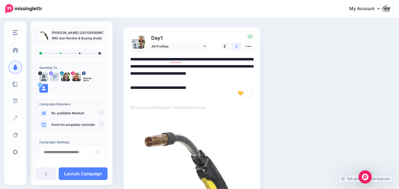
click at [239, 47] on link at bounding box center [237, 46] width 10 height 8
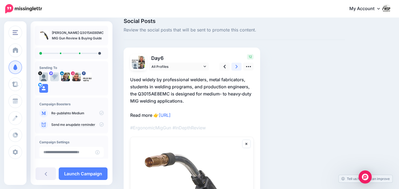
scroll to position [28, 0]
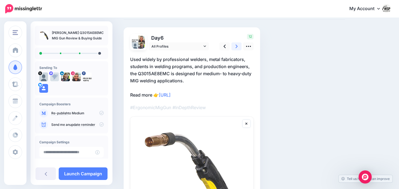
click at [239, 47] on link at bounding box center [237, 46] width 10 height 8
click at [236, 46] on icon at bounding box center [237, 46] width 2 height 6
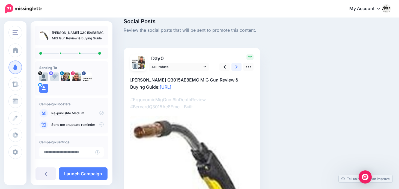
scroll to position [7, 0]
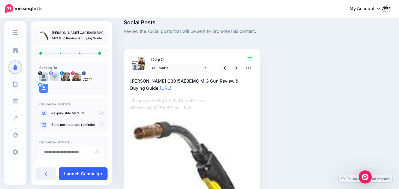
click at [85, 172] on link "Launch Campaign" at bounding box center [83, 173] width 49 height 13
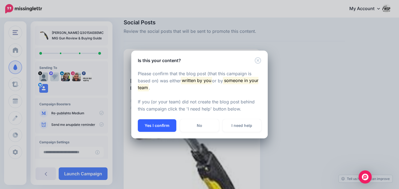
click at [163, 122] on button "Yes I confirm" at bounding box center [157, 125] width 39 height 13
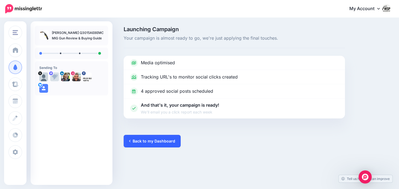
click at [136, 138] on link "Back to my Dashboard" at bounding box center [152, 141] width 57 height 13
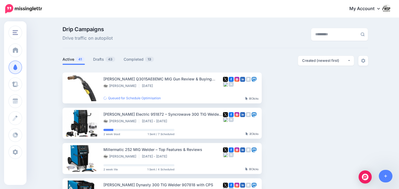
click at [98, 57] on link "Drafts 43" at bounding box center [104, 59] width 22 height 7
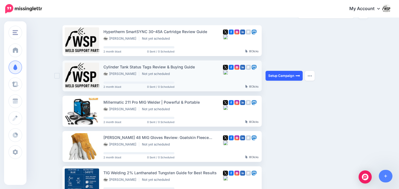
scroll to position [49, 0]
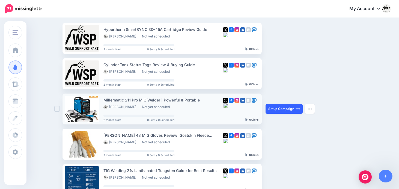
click at [273, 107] on link "Setup Campaign" at bounding box center [284, 109] width 37 height 10
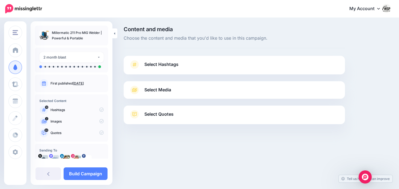
click at [93, 166] on div "**********" at bounding box center [72, 102] width 82 height 163
click at [90, 172] on link "Build Campaign" at bounding box center [86, 173] width 44 height 13
click at [94, 58] on div "2 month blast" at bounding box center [70, 57] width 54 height 6
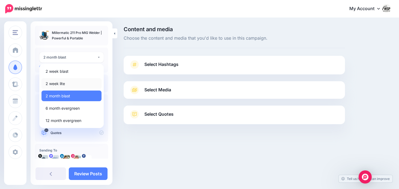
click at [63, 83] on span "2 week lite" at bounding box center [55, 83] width 19 height 7
select select "******"
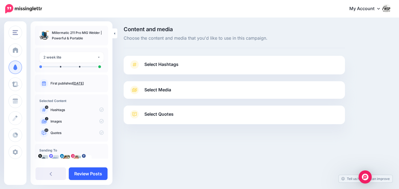
click at [92, 176] on link "Review Posts" at bounding box center [88, 173] width 39 height 13
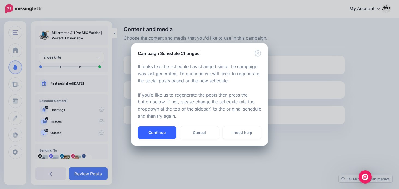
click at [168, 134] on button "Continue" at bounding box center [157, 132] width 39 height 13
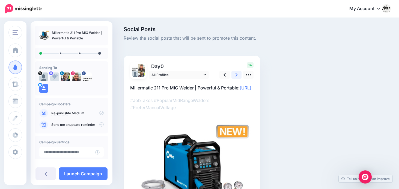
click at [238, 77] on icon at bounding box center [237, 75] width 2 height 6
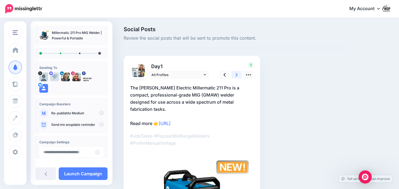
click at [238, 77] on icon at bounding box center [237, 75] width 2 height 6
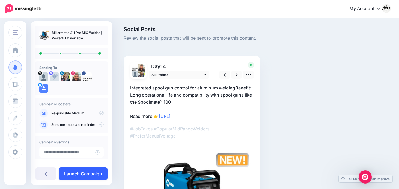
click at [89, 170] on link "Launch Campaign" at bounding box center [83, 173] width 49 height 13
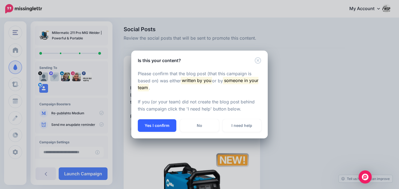
click at [158, 123] on button "Yes I confirm" at bounding box center [157, 125] width 39 height 13
